Goal: Ask a question

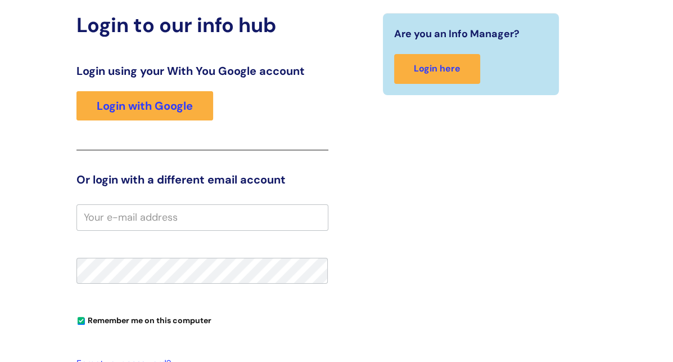
scroll to position [110, 0]
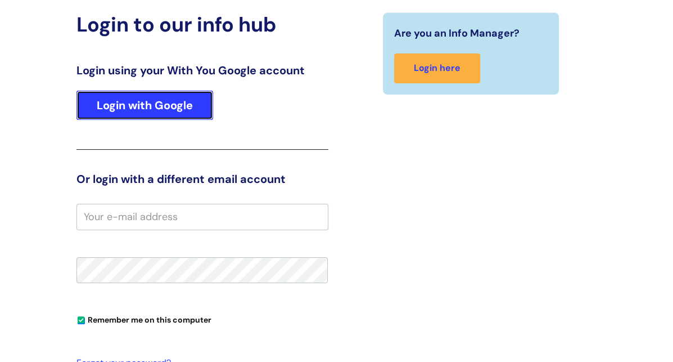
click at [175, 112] on link "Login with Google" at bounding box center [144, 105] width 137 height 29
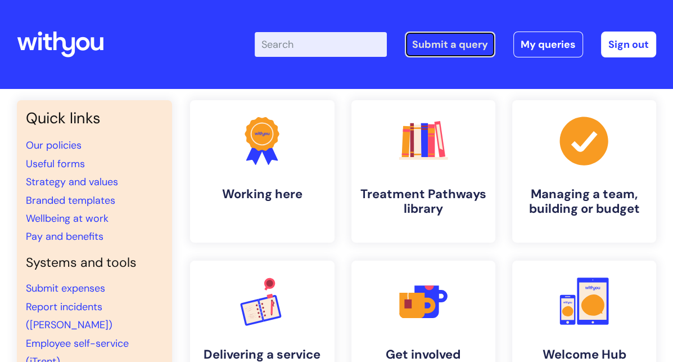
click at [444, 47] on link "Submit a query" at bounding box center [450, 44] width 91 height 26
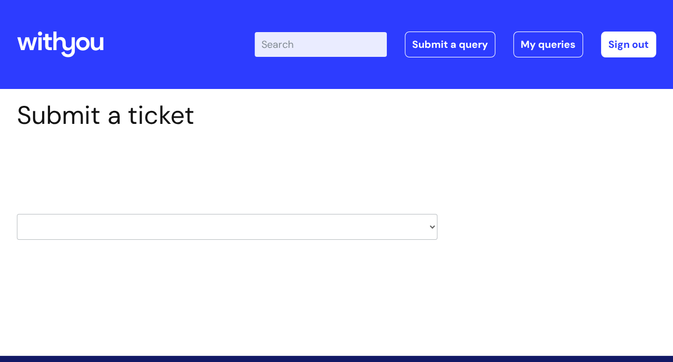
click at [382, 211] on div "HR / People IT and Support Clinical Drug Alerts Finance Accounts Data Support T…" at bounding box center [227, 212] width 421 height 53
click at [410, 224] on select "HR / People IT and Support Clinical Drug Alerts Finance Accounts Data Support T…" at bounding box center [227, 227] width 421 height 26
drag, startPoint x: 538, startPoint y: 209, endPoint x: 201, endPoint y: 3, distance: 394.0
click at [201, 3] on div "info hub Enter your search term here... Search Submit a query My queries Welcom…" at bounding box center [336, 181] width 673 height 362
